Goal: Information Seeking & Learning: Learn about a topic

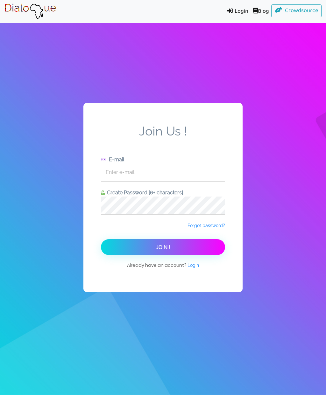
click at [40, 10] on img at bounding box center [30, 11] width 52 height 16
click at [182, 181] on input "text" at bounding box center [163, 172] width 124 height 17
click at [193, 263] on span "Login" at bounding box center [192, 265] width 11 height 5
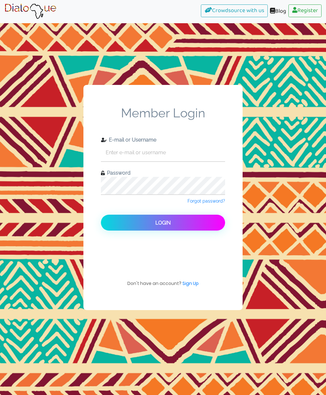
scroll to position [25, 0]
click at [167, 144] on input "text" at bounding box center [163, 152] width 124 height 17
type input "[EMAIL_ADDRESS][DOMAIN_NAME]"
click at [172, 215] on button "Login" at bounding box center [163, 223] width 124 height 16
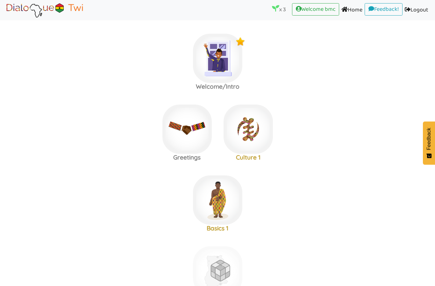
click at [4, 18] on area at bounding box center [4, 18] width 0 height 0
click at [216, 57] on img at bounding box center [217, 58] width 49 height 49
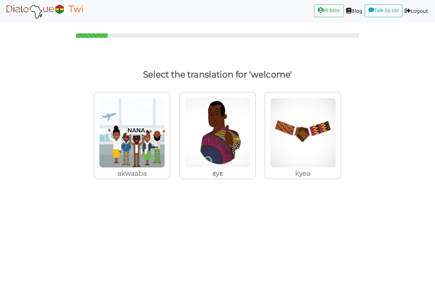
click at [136, 159] on img at bounding box center [132, 133] width 66 height 70
click at [170, 131] on input "akwaaba" at bounding box center [172, 129] width 5 height 5
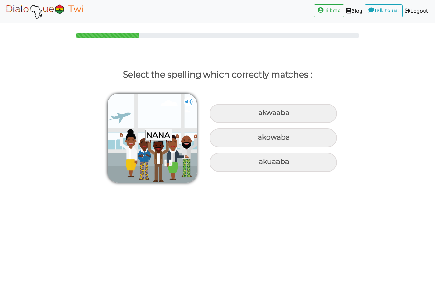
click at [191, 102] on img at bounding box center [189, 102] width 10 height 10
click at [190, 101] on img at bounding box center [189, 102] width 10 height 10
click at [195, 101] on img at bounding box center [152, 138] width 89 height 89
click at [191, 103] on img at bounding box center [189, 102] width 10 height 10
click at [282, 115] on div "akwaaba" at bounding box center [272, 113] width 127 height 19
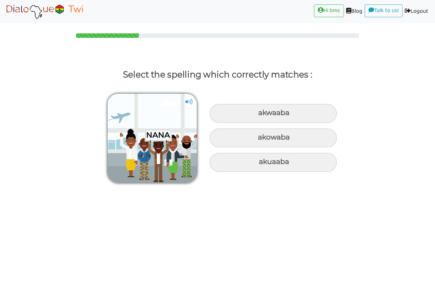
click at [261, 115] on input "akwaaba" at bounding box center [259, 113] width 4 height 4
radio input "true"
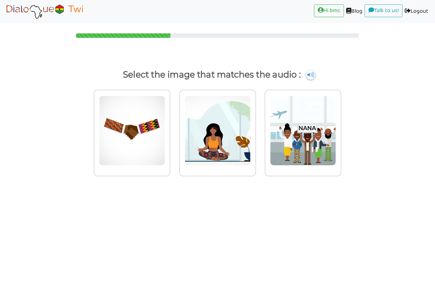
click at [309, 147] on img at bounding box center [303, 131] width 66 height 70
click at [325, 129] on input "radio" at bounding box center [342, 126] width 5 height 5
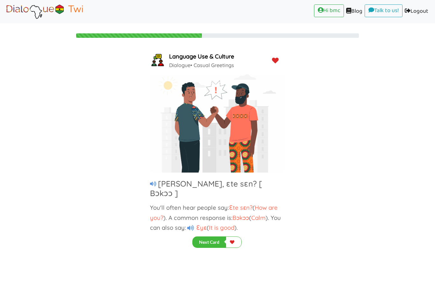
click at [237, 204] on span "Ɛte sɛn?" at bounding box center [241, 208] width 24 height 8
click at [203, 224] on span "Ɛyɛ" at bounding box center [200, 228] width 12 height 8
click at [192, 225] on icon at bounding box center [190, 228] width 7 height 6
click at [200, 224] on span "Ɛyɛ" at bounding box center [200, 228] width 12 height 8
click at [192, 225] on icon at bounding box center [190, 228] width 7 height 6
